Goal: Task Accomplishment & Management: Use online tool/utility

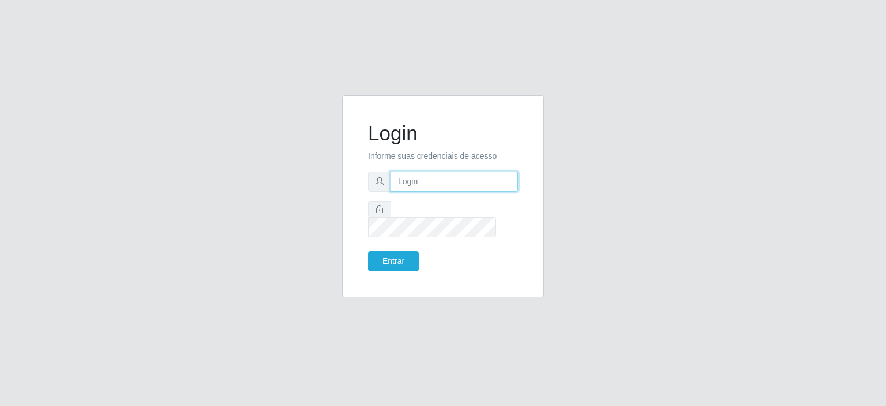
drag, startPoint x: 0, startPoint y: 0, endPoint x: 399, endPoint y: 191, distance: 442.5
click at [399, 191] on input "text" at bounding box center [454, 181] width 127 height 20
type input "[EMAIL_ADDRESS][PERSON_NAME][DOMAIN_NAME]"
click at [390, 253] on button "Entrar" at bounding box center [393, 261] width 51 height 20
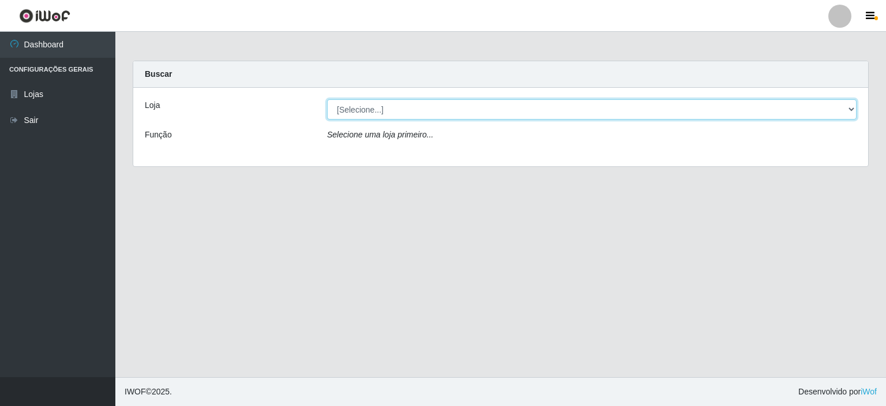
click at [368, 110] on select "[Selecione...] Corte Fácil - Unidade Planalto" at bounding box center [592, 109] width 530 height 20
click at [327, 99] on select "[Selecione...] Corte Fácil - Unidade Planalto" at bounding box center [592, 109] width 530 height 20
click at [385, 110] on select "[Selecione...] Corte Fácil - Unidade Planalto" at bounding box center [592, 109] width 530 height 20
select select "202"
click at [327, 99] on select "[Selecione...] Corte Fácil - Unidade Planalto" at bounding box center [592, 109] width 530 height 20
